Goal: Task Accomplishment & Management: Use online tool/utility

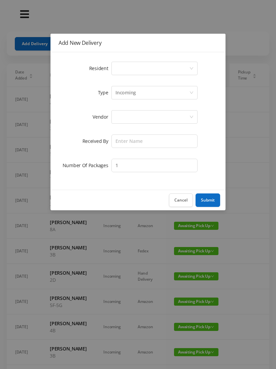
click at [124, 73] on div "Select a person" at bounding box center [152, 68] width 74 height 13
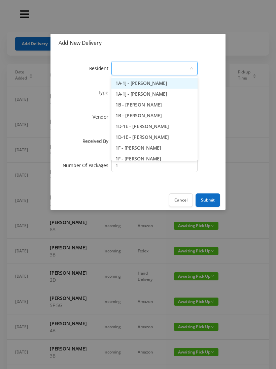
type input "F"
click at [150, 85] on li "1A-1J - [PERSON_NAME]" at bounding box center [154, 83] width 86 height 11
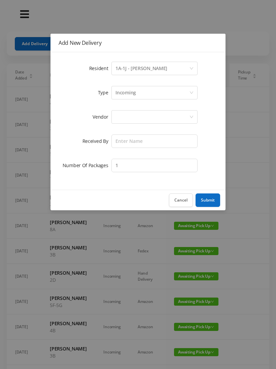
click at [127, 114] on div at bounding box center [152, 116] width 74 height 13
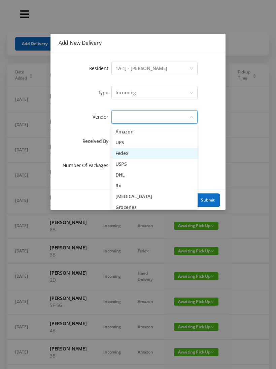
click at [147, 154] on li "Fedex" at bounding box center [154, 153] width 86 height 11
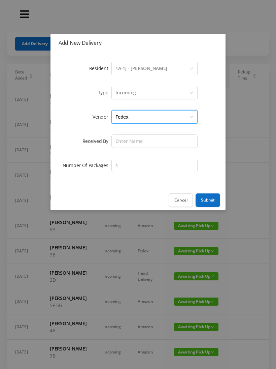
click at [132, 94] on div "Incoming" at bounding box center [125, 92] width 21 height 13
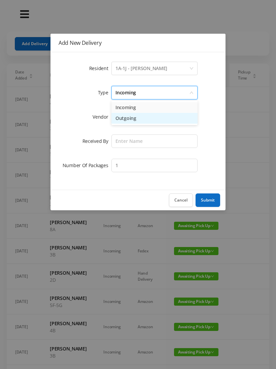
click at [142, 123] on li "Outgoing" at bounding box center [154, 118] width 86 height 11
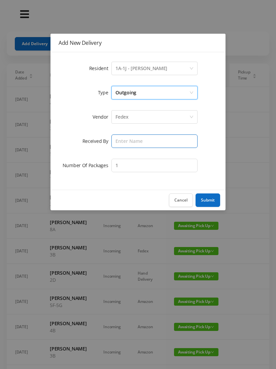
click at [128, 143] on input "text" at bounding box center [154, 140] width 86 height 13
type input "[PERSON_NAME]"
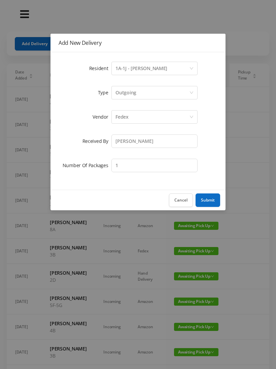
click at [210, 198] on button "Submit" at bounding box center [208, 199] width 25 height 13
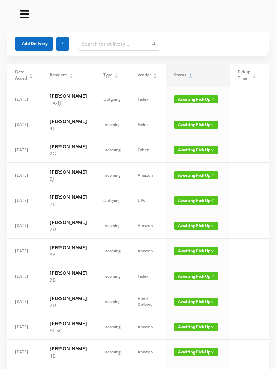
click at [34, 44] on button "Add Delivery" at bounding box center [34, 43] width 38 height 13
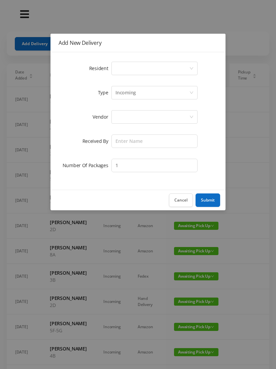
click at [125, 66] on div "Select a person" at bounding box center [152, 68] width 74 height 13
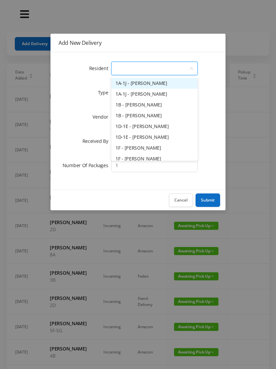
type input "3"
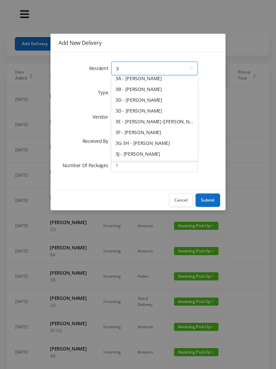
scroll to position [15, 0]
click at [149, 156] on li "3J - [PERSON_NAME]" at bounding box center [154, 153] width 86 height 11
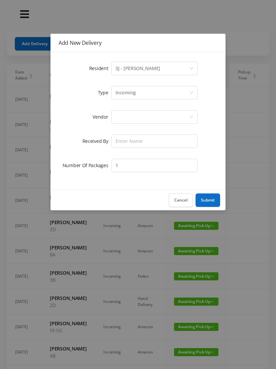
click at [131, 115] on div at bounding box center [152, 116] width 74 height 13
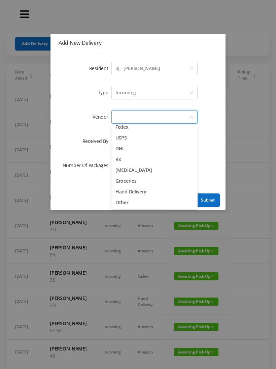
scroll to position [26, 0]
click at [132, 202] on li "Other" at bounding box center [154, 202] width 86 height 11
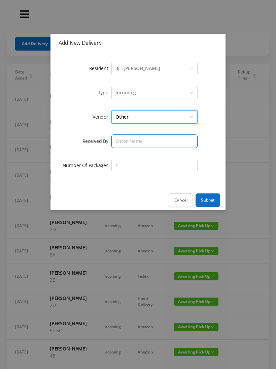
click at [125, 140] on input "text" at bounding box center [154, 140] width 86 height 13
type input "[PERSON_NAME]"
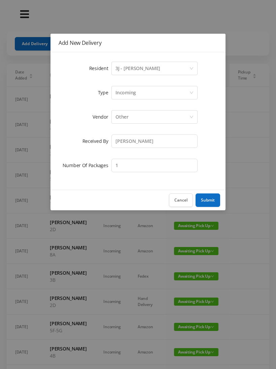
click at [208, 187] on div "Resident Select a person 3J - [PERSON_NAME] Type Incoming Vendor Other Received…" at bounding box center [138, 120] width 175 height 137
click at [209, 197] on button "Submit" at bounding box center [208, 199] width 25 height 13
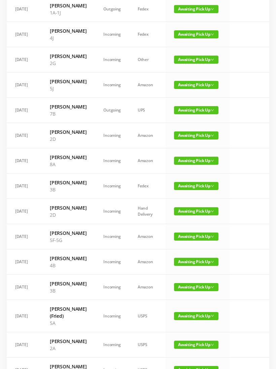
scroll to position [115, 0]
click at [196, 240] on span "Awaiting Pick Up" at bounding box center [196, 236] width 44 height 8
click at [194, 302] on link "Picked Up" at bounding box center [196, 302] width 44 height 11
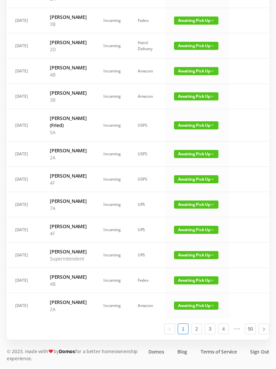
scroll to position [343, 0]
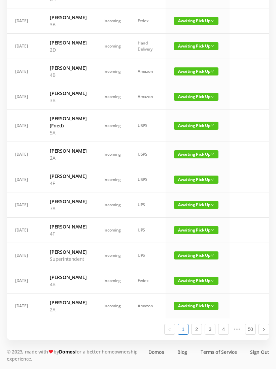
click at [202, 259] on span "Awaiting Pick Up" at bounding box center [196, 255] width 44 height 8
click at [197, 348] on link "Picked Up" at bounding box center [196, 353] width 44 height 11
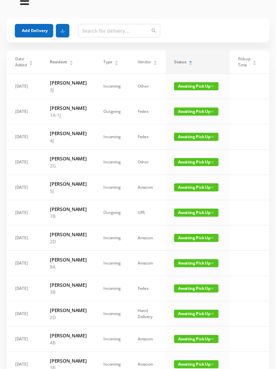
scroll to position [0, 0]
